Goal: Information Seeking & Learning: Find specific fact

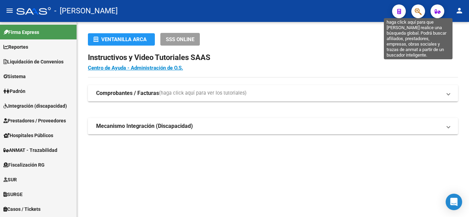
click at [419, 12] on icon "button" at bounding box center [418, 12] width 7 height 8
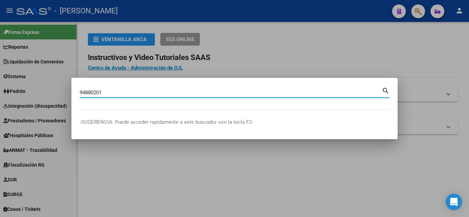
type input "94880201"
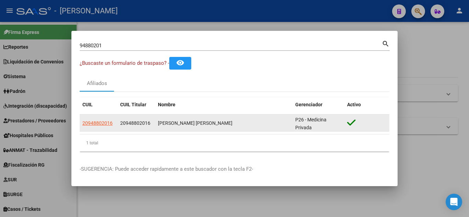
scroll to position [0, 0]
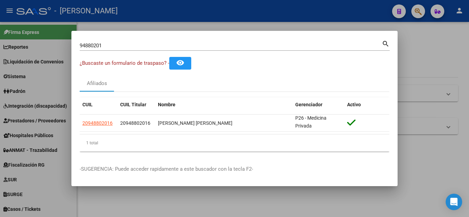
drag, startPoint x: 301, startPoint y: 128, endPoint x: 75, endPoint y: 129, distance: 226.1
click at [75, 129] on mat-dialog-content "94880201 Buscar (apellido, dni, cuil, nro traspaso, cuit, obra social) search ¿…" at bounding box center [234, 98] width 326 height 118
drag, startPoint x: 104, startPoint y: 42, endPoint x: 94, endPoint y: 40, distance: 10.8
click at [98, 41] on div "94880201 Buscar (apellido, dni, [PERSON_NAME], [PERSON_NAME], cuit, obra social)" at bounding box center [231, 46] width 302 height 10
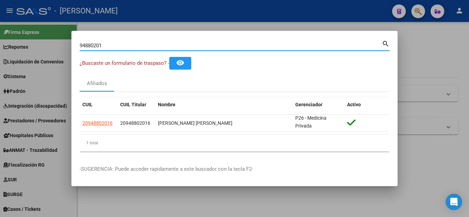
click at [91, 45] on input "94880201" at bounding box center [231, 46] width 302 height 6
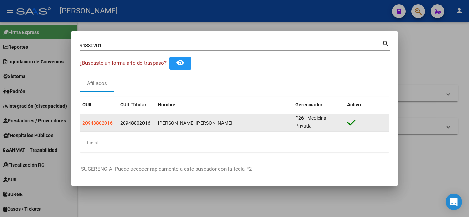
drag, startPoint x: 78, startPoint y: 125, endPoint x: 322, endPoint y: 132, distance: 243.7
click at [322, 132] on mat-dialog-content "94880201 Buscar (apellido, dni, cuil, nro traspaso, cuit, obra social) search ¿…" at bounding box center [234, 98] width 326 height 118
copy datatable-body-row "20948802016 20948802016 [PERSON_NAME] [PERSON_NAME] P26 - Medicina Privada"
